Goal: Check status: Check status

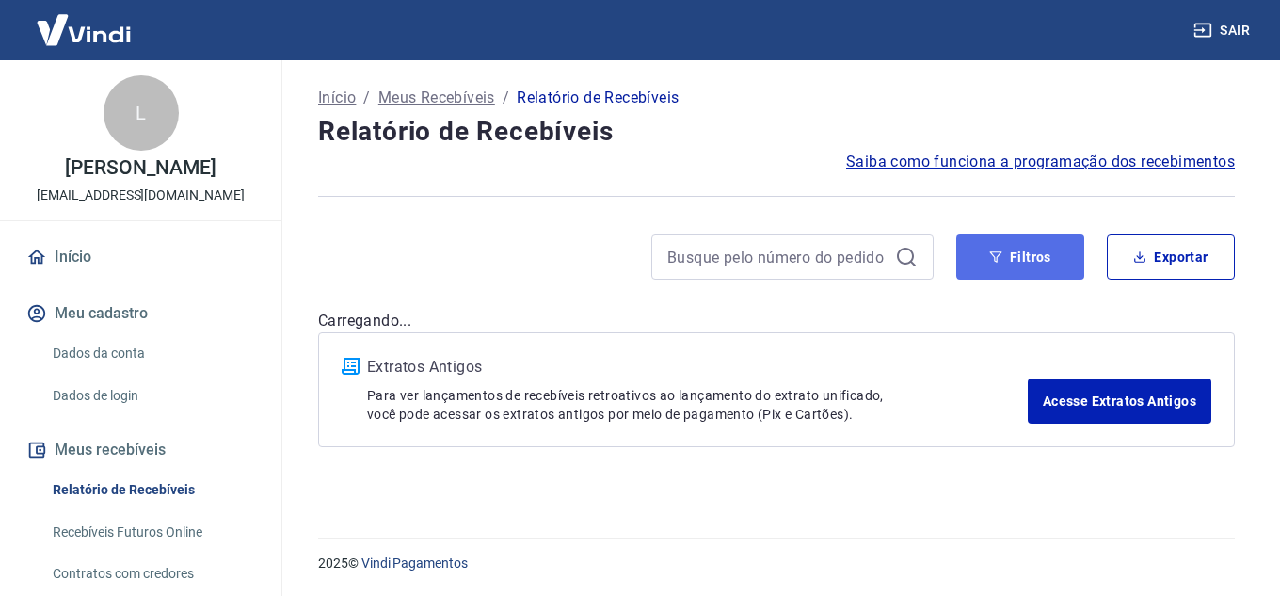
click at [1036, 256] on button "Filtros" at bounding box center [1020, 256] width 128 height 45
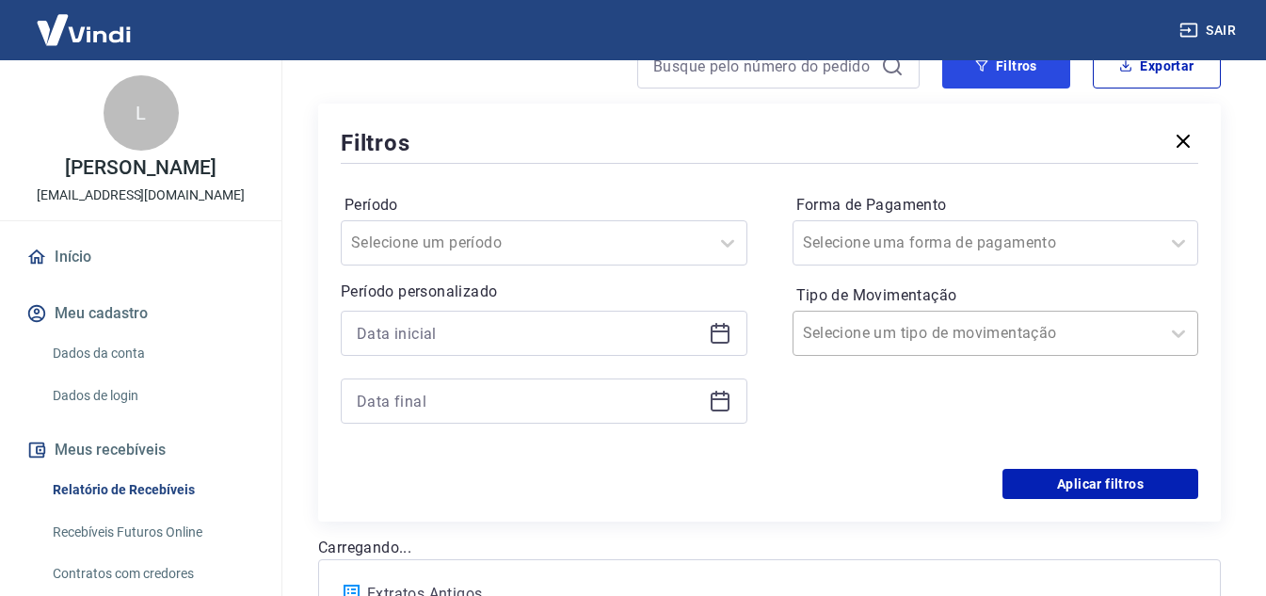
scroll to position [282, 0]
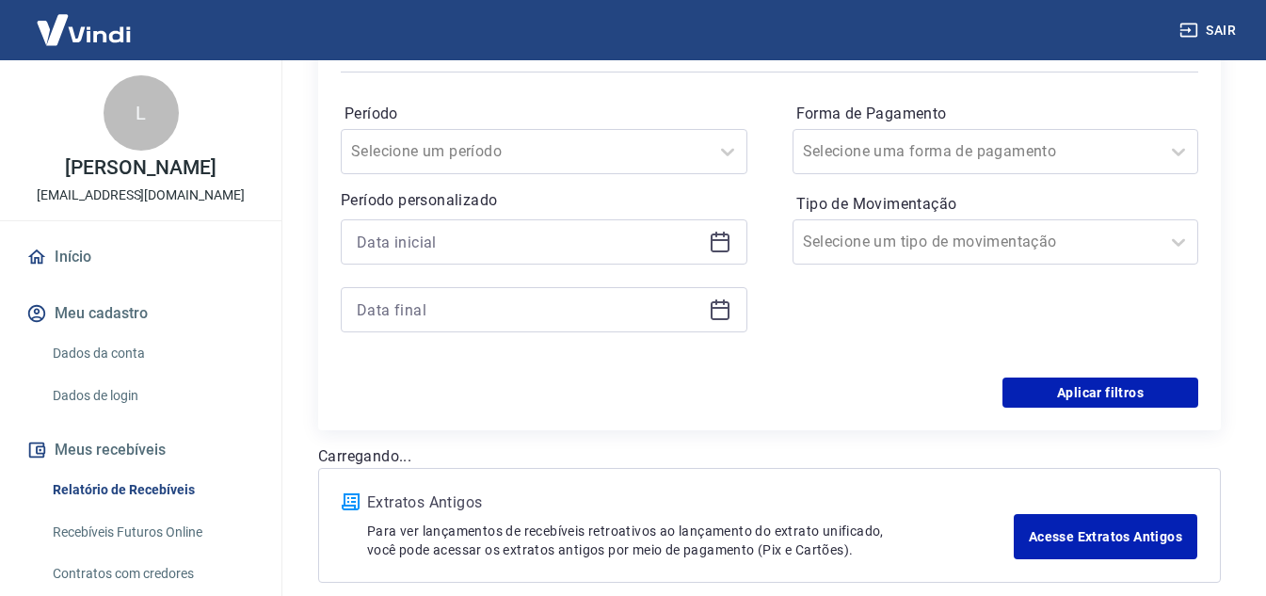
click at [707, 247] on div at bounding box center [544, 241] width 407 height 45
click at [727, 252] on icon at bounding box center [720, 242] width 23 height 23
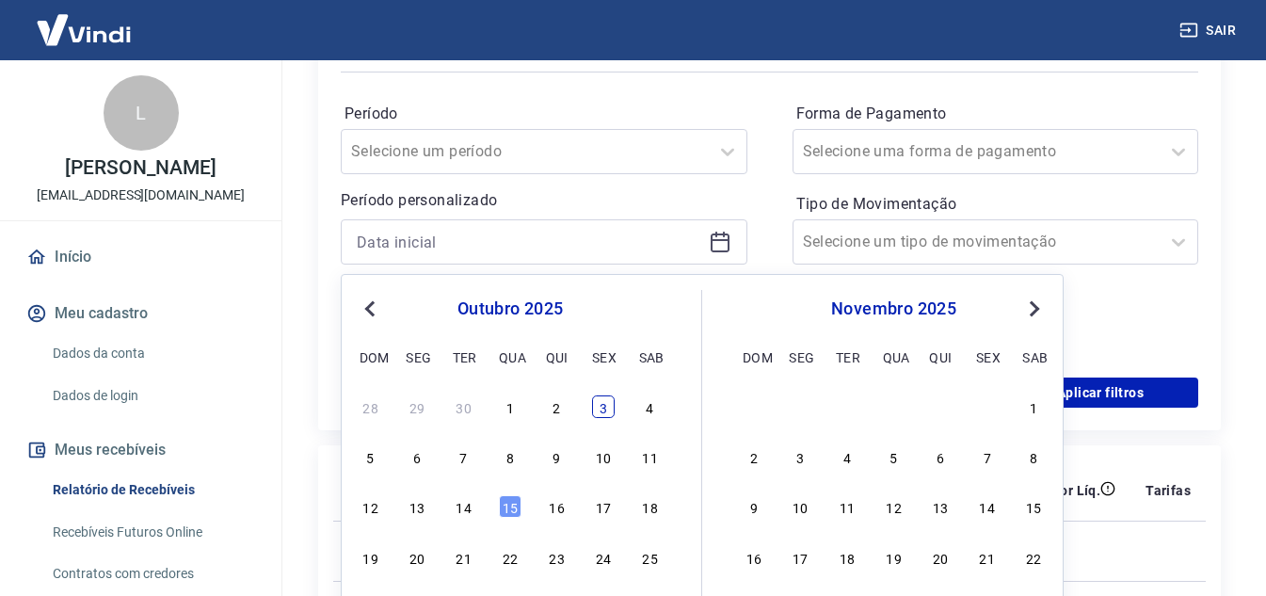
click at [604, 411] on div "3" at bounding box center [603, 406] width 23 height 23
type input "[DATE]"
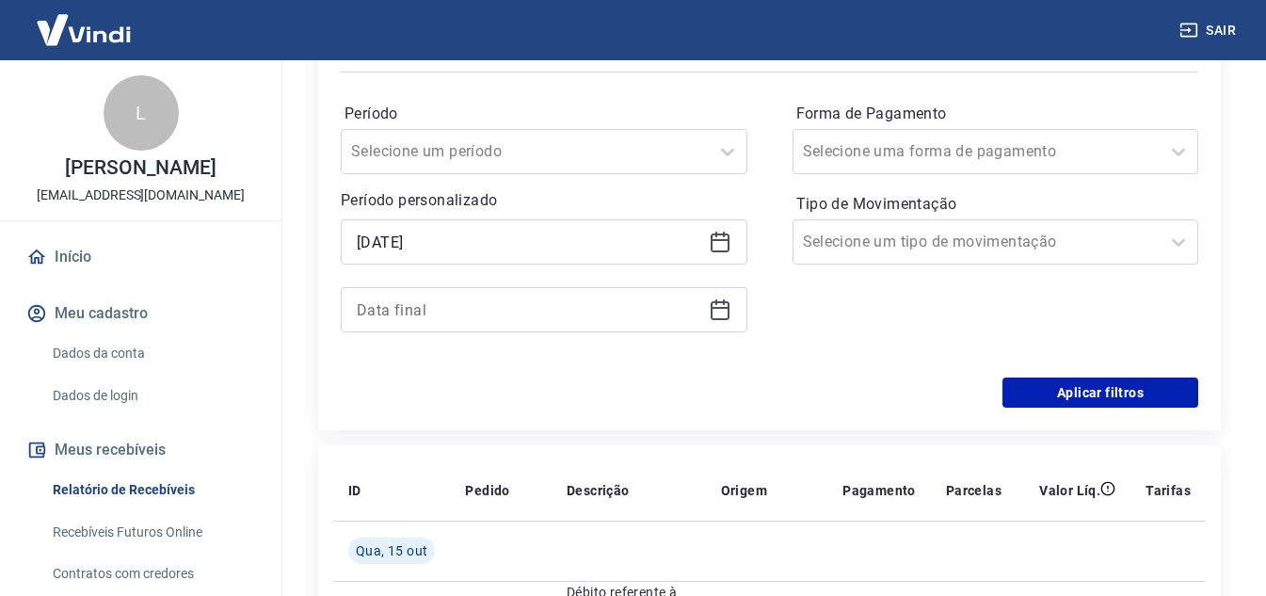
click at [723, 303] on icon at bounding box center [724, 302] width 2 height 6
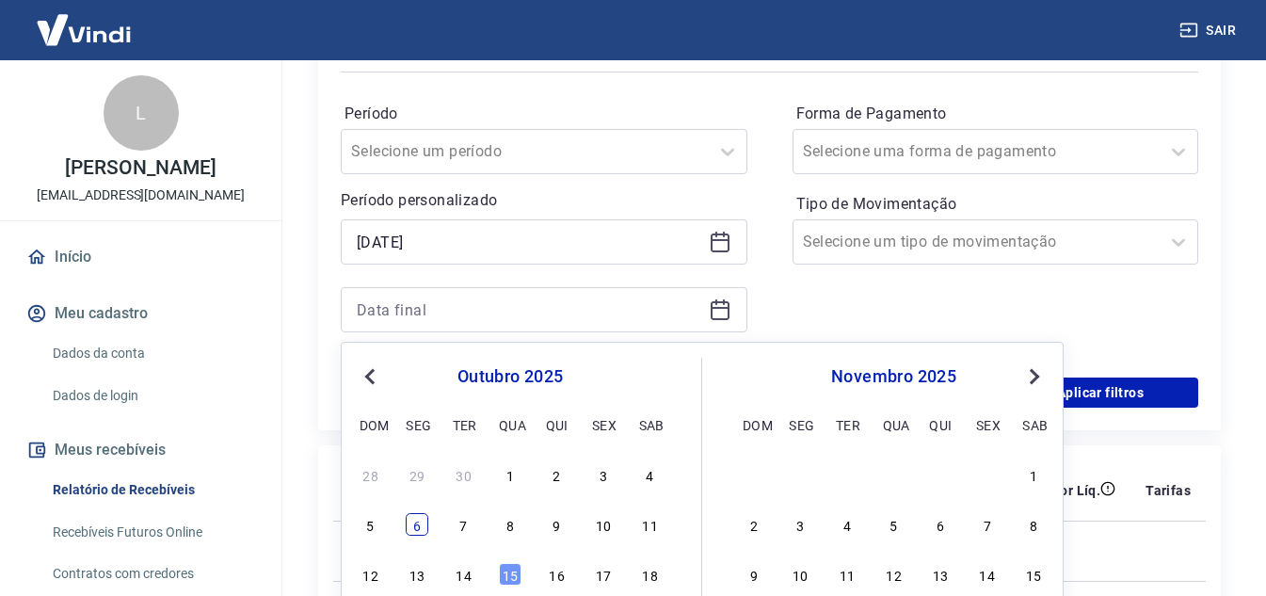
click at [413, 535] on div "6" at bounding box center [417, 524] width 23 height 23
type input "[DATE]"
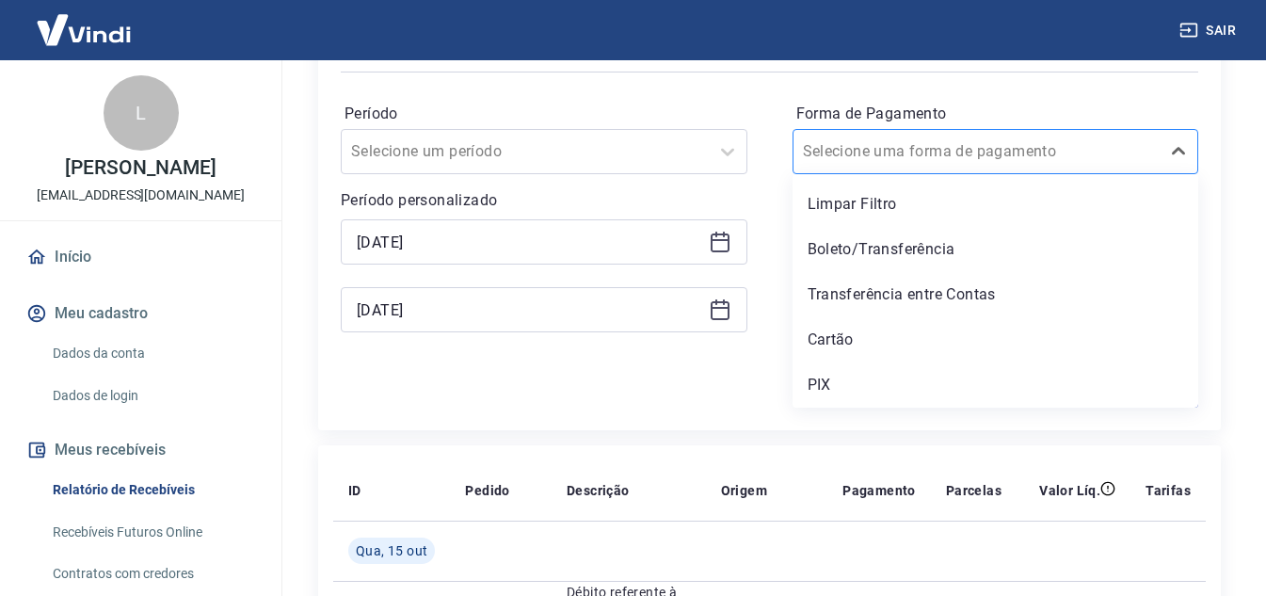
click at [934, 142] on input "Forma de Pagamento" at bounding box center [898, 151] width 190 height 23
click at [838, 374] on div "PIX" at bounding box center [995, 385] width 407 height 38
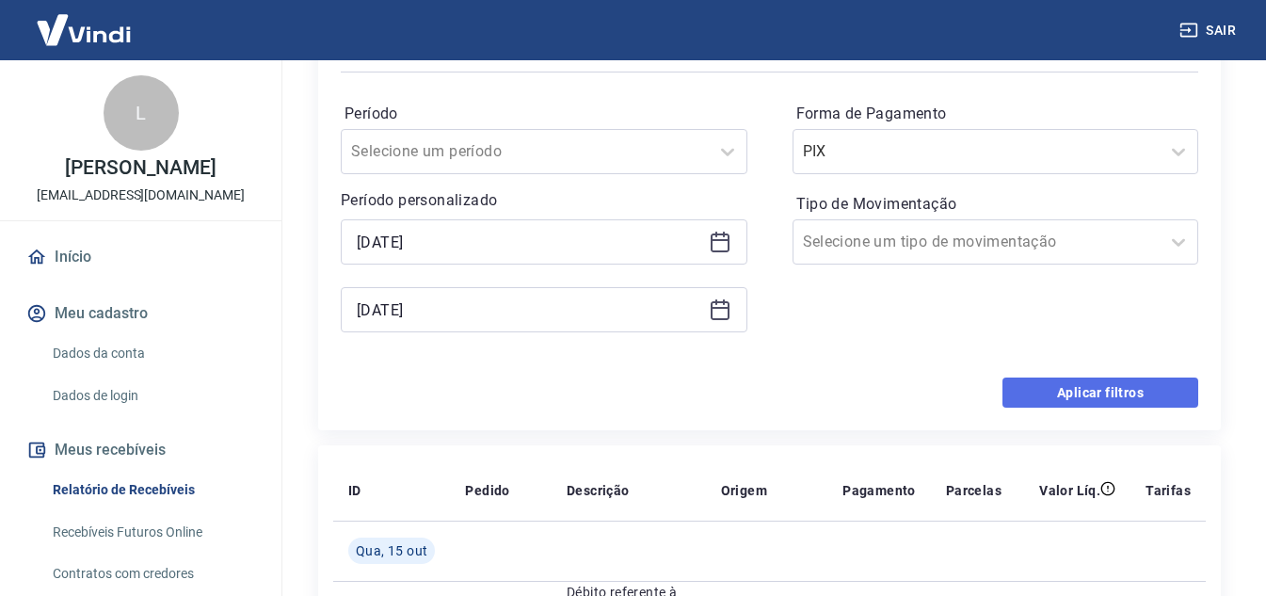
click at [1088, 383] on button "Aplicar filtros" at bounding box center [1100, 392] width 196 height 30
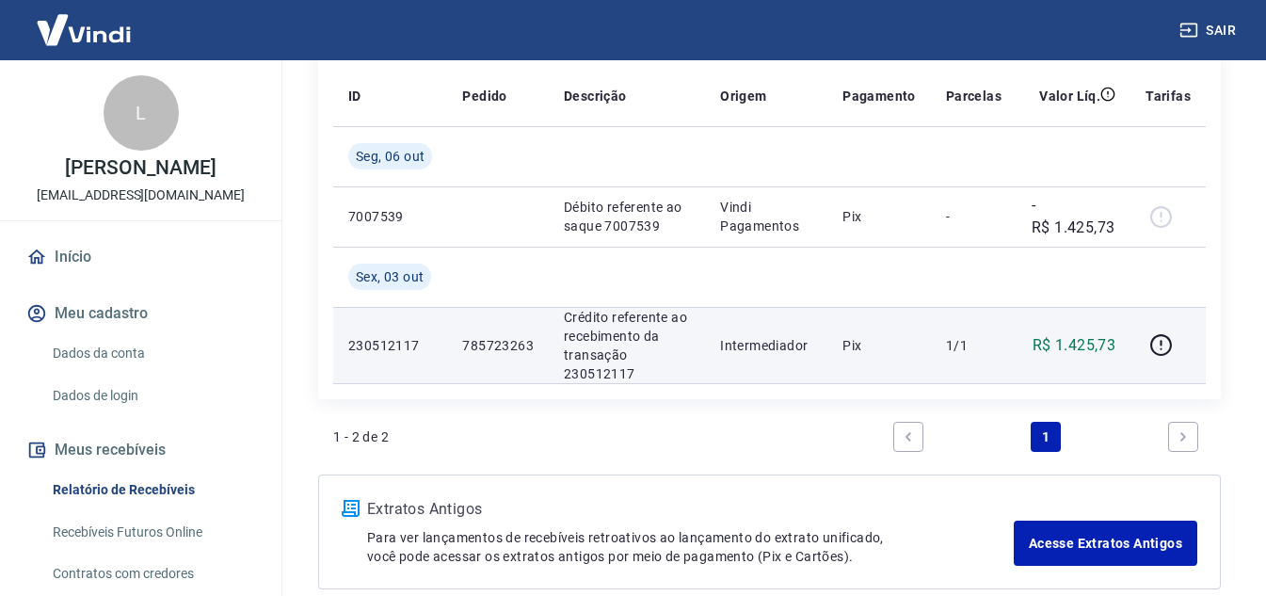
scroll to position [282, 0]
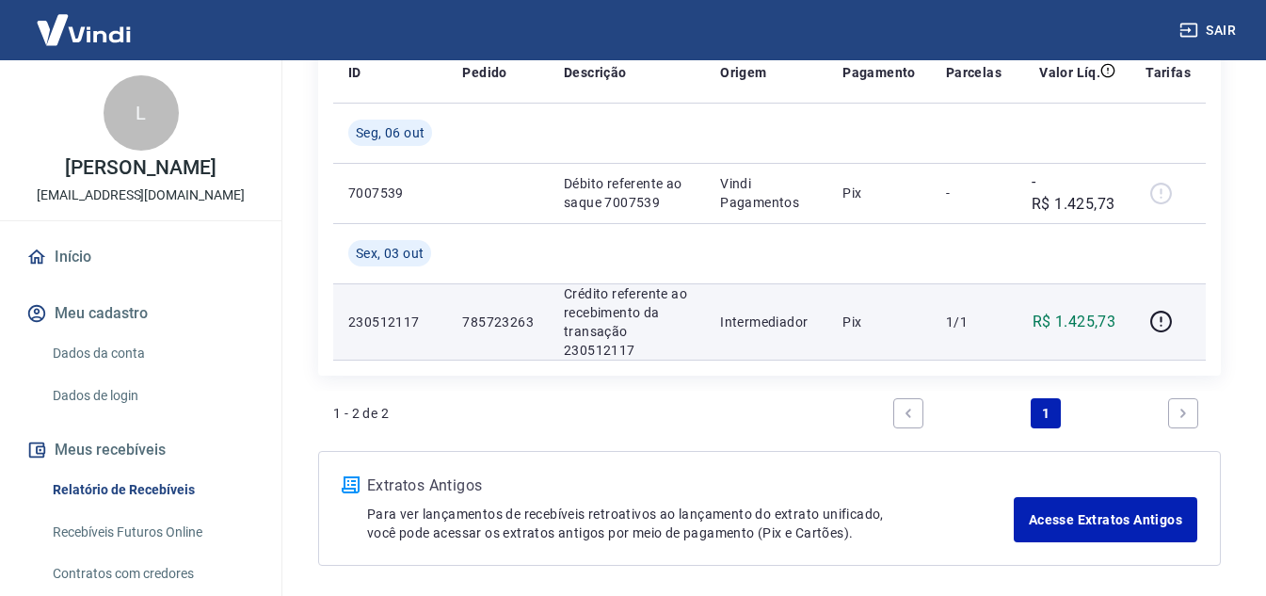
click at [386, 321] on p "230512117" at bounding box center [390, 321] width 84 height 19
copy p "230512117"
click at [502, 315] on p "785723263" at bounding box center [498, 321] width 72 height 19
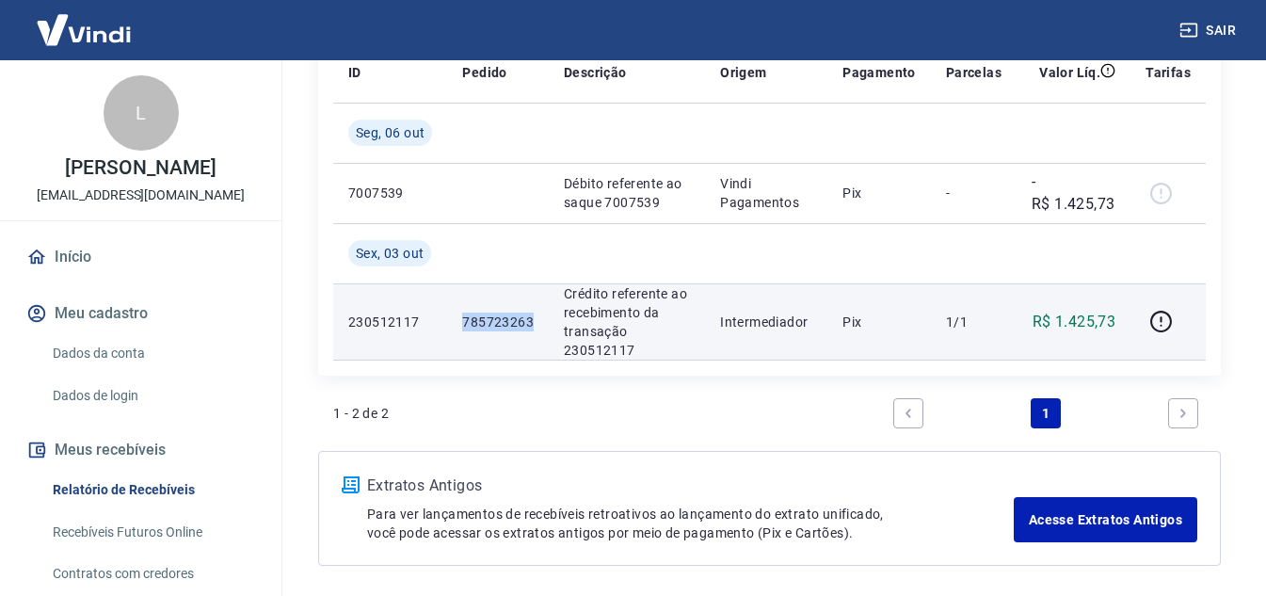
copy p "785723263"
click at [1060, 315] on p "R$ 1.425,73" at bounding box center [1073, 322] width 83 height 23
copy p "1.425,73"
